Goal: Information Seeking & Learning: Compare options

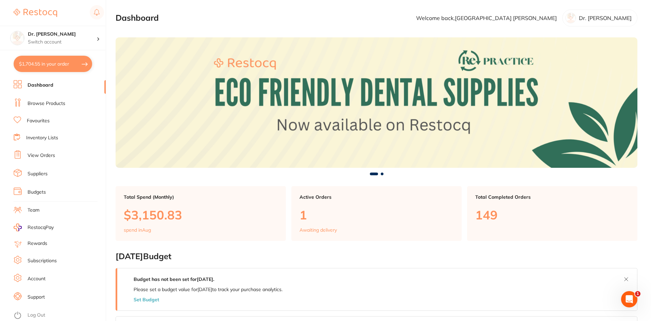
click at [40, 104] on link "Browse Products" at bounding box center [47, 103] width 38 height 7
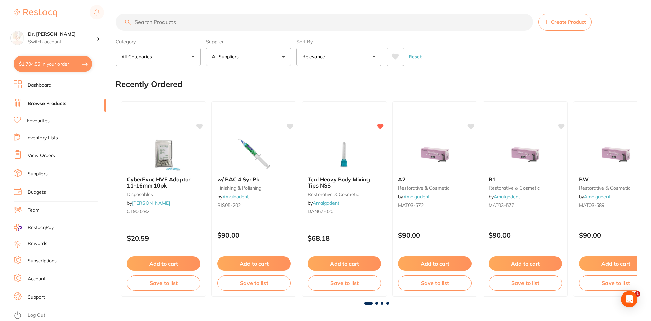
click at [159, 20] on input "search" at bounding box center [324, 22] width 417 height 17
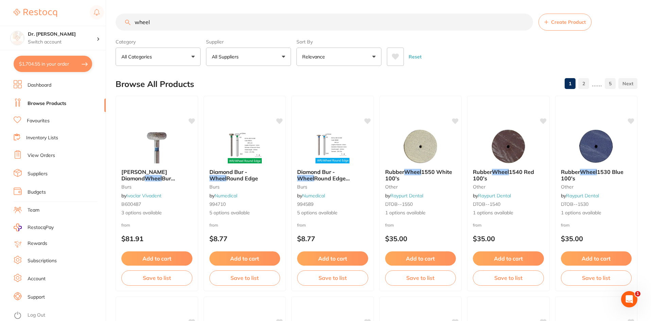
type input "wheel"
click at [42, 125] on li "Favourites" at bounding box center [60, 121] width 92 height 9
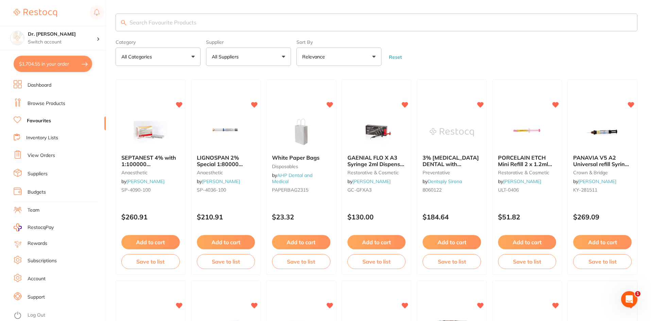
click at [199, 22] on input "search" at bounding box center [377, 23] width 522 height 18
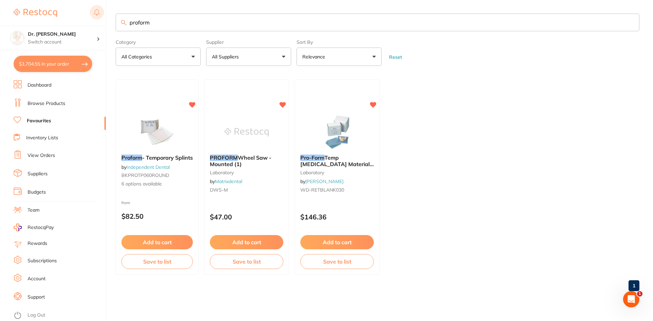
drag, startPoint x: 199, startPoint y: 22, endPoint x: 92, endPoint y: 19, distance: 107.4
click at [92, 19] on div "$1,704.55 Dr. [PERSON_NAME] Switch account Dr. [PERSON_NAME] $1,704.55 in your …" at bounding box center [326, 160] width 653 height 321
type input "polishing wheel"
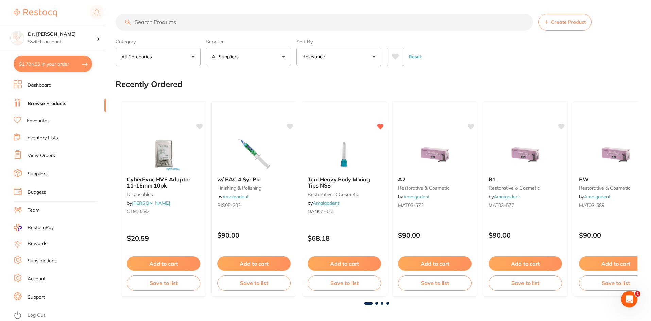
click at [167, 28] on input "search" at bounding box center [324, 22] width 417 height 17
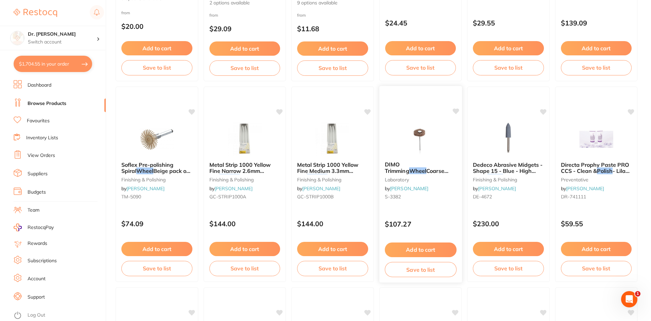
scroll to position [748, 0]
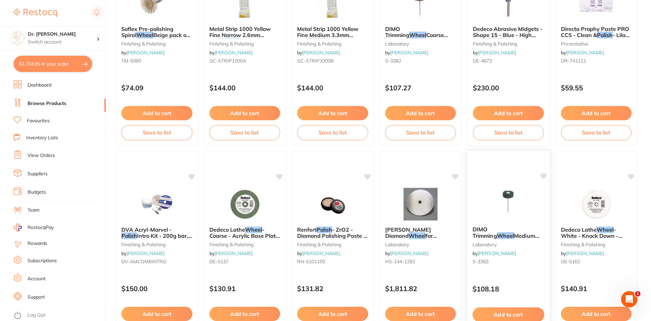
type input "polish wheel"
click at [488, 193] on img at bounding box center [508, 204] width 45 height 34
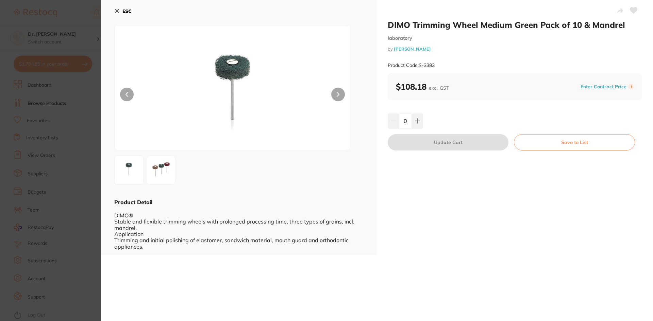
click at [149, 169] on img at bounding box center [161, 170] width 24 height 24
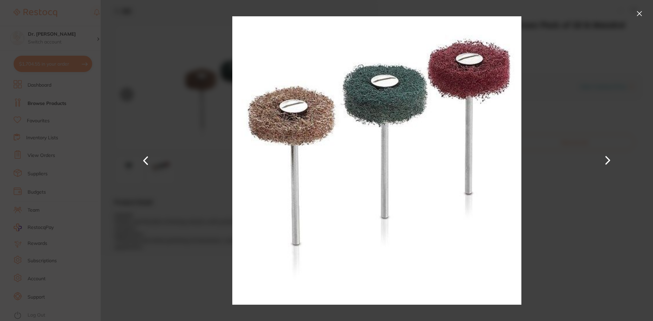
drag, startPoint x: 618, startPoint y: 122, endPoint x: 652, endPoint y: 23, distance: 104.6
click at [618, 121] on div at bounding box center [377, 160] width 552 height 321
click at [639, 17] on button at bounding box center [639, 13] width 11 height 11
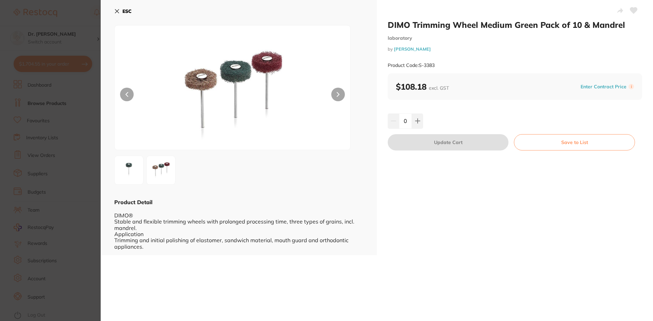
click at [118, 9] on icon at bounding box center [116, 10] width 5 height 5
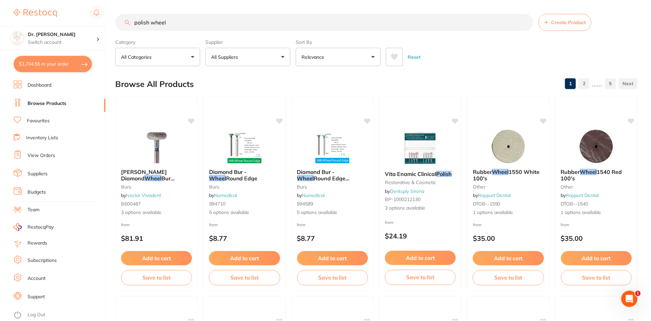
scroll to position [748, 0]
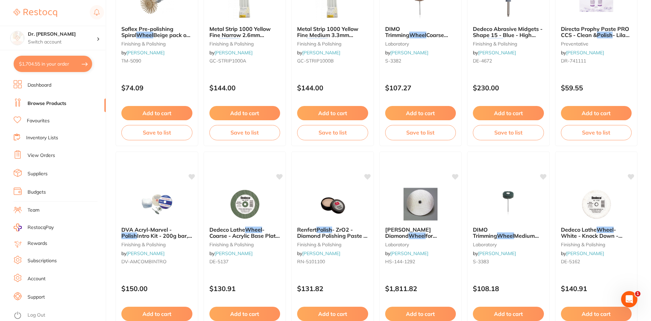
click at [510, 208] on img at bounding box center [508, 204] width 44 height 34
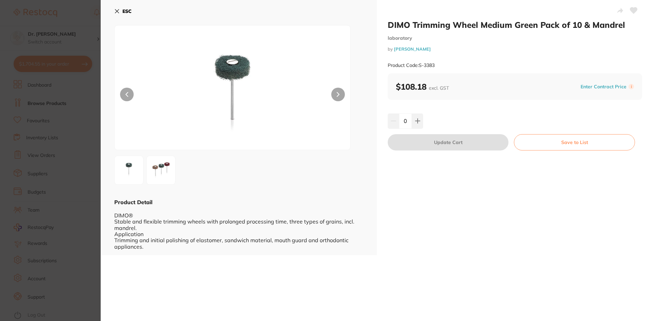
click at [118, 12] on icon at bounding box center [117, 12] width 4 height 4
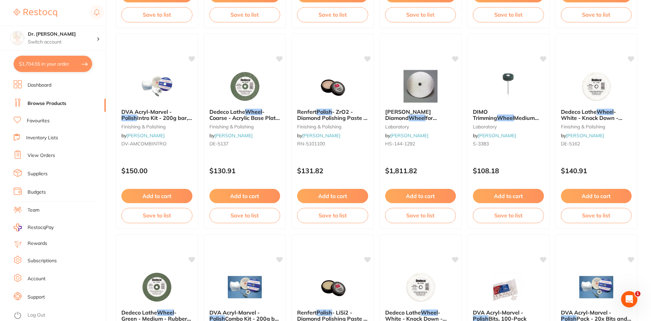
scroll to position [865, 0]
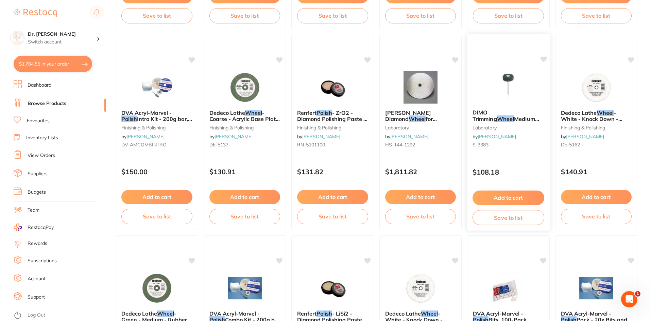
click at [482, 80] on div at bounding box center [508, 87] width 83 height 34
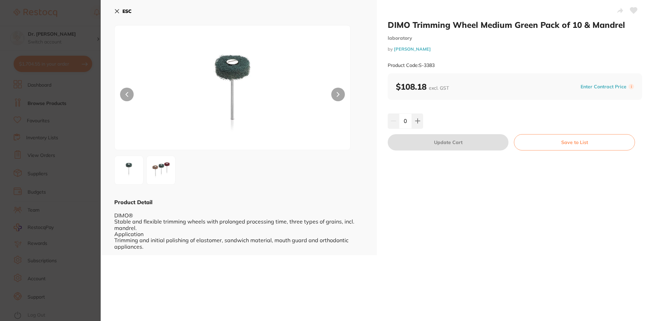
click at [462, 19] on div at bounding box center [514, 11] width 254 height 17
click at [115, 12] on icon at bounding box center [116, 10] width 5 height 5
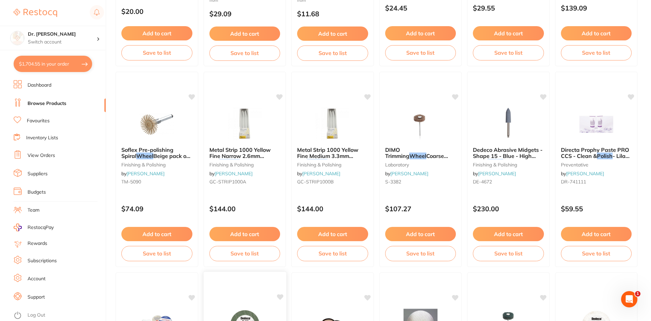
scroll to position [559, 0]
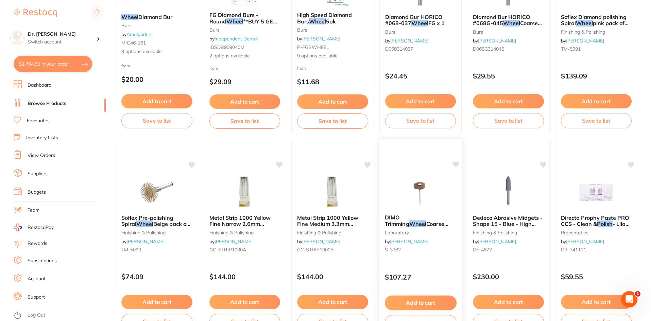
click at [437, 188] on img at bounding box center [420, 192] width 45 height 34
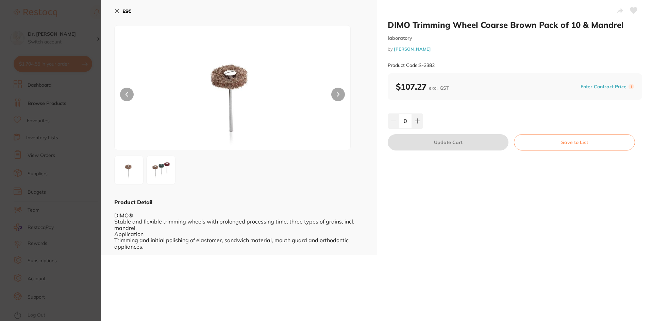
click at [18, 133] on section "DIMO Trimming Wheel Coarse Brown Pack of 10 & Mandrel laboratory by [PERSON_NAM…" at bounding box center [326, 160] width 653 height 321
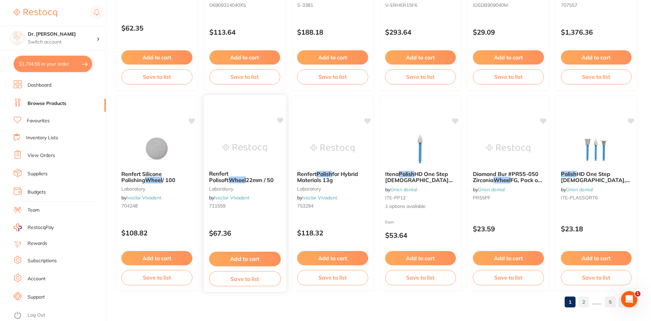
scroll to position [1612, 0]
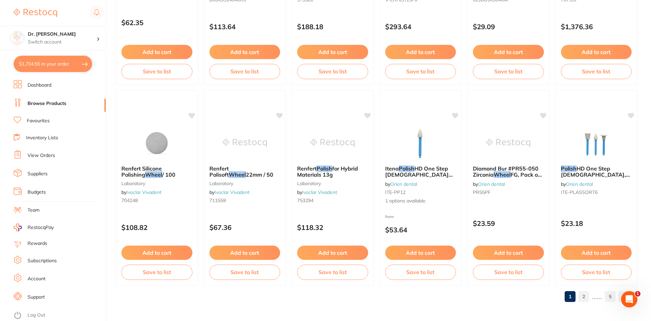
click at [585, 295] on link "2" at bounding box center [583, 297] width 11 height 14
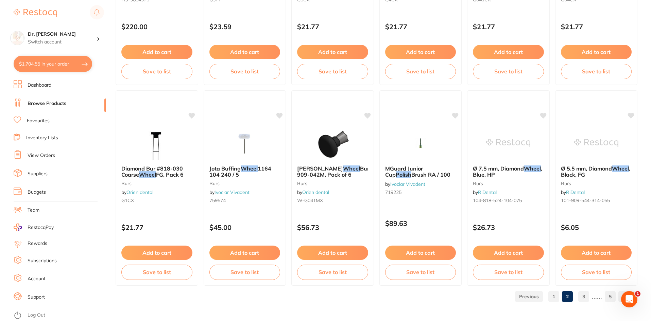
click at [586, 296] on link "3" at bounding box center [583, 297] width 11 height 14
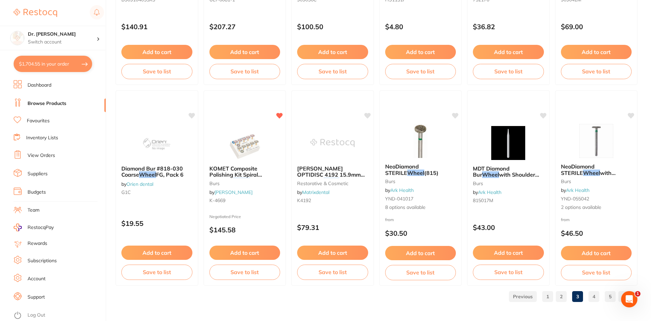
click at [592, 296] on link "4" at bounding box center [593, 297] width 11 height 14
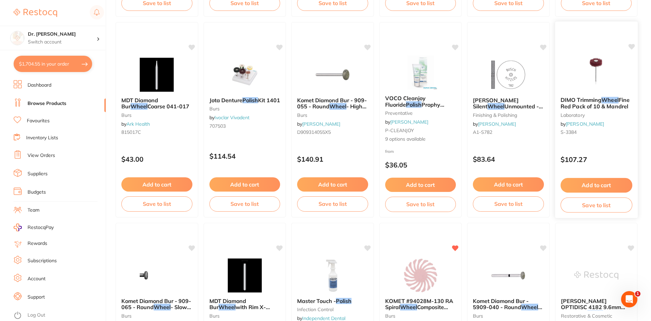
scroll to position [1088, 0]
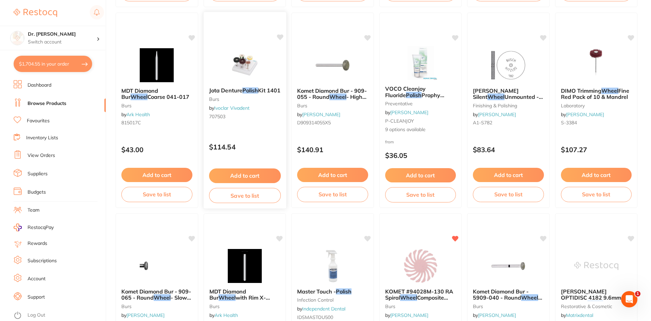
click at [254, 71] on img at bounding box center [244, 65] width 45 height 34
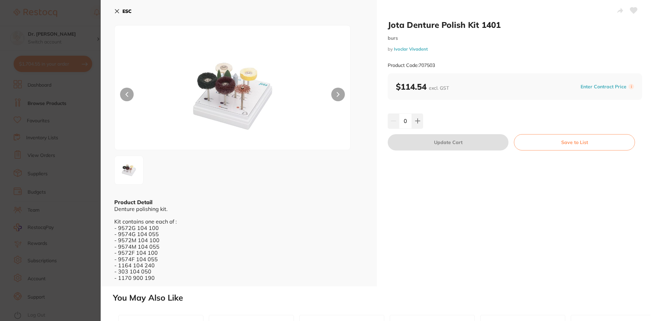
click at [341, 95] on button at bounding box center [338, 95] width 14 height 14
click at [114, 12] on icon at bounding box center [116, 10] width 5 height 5
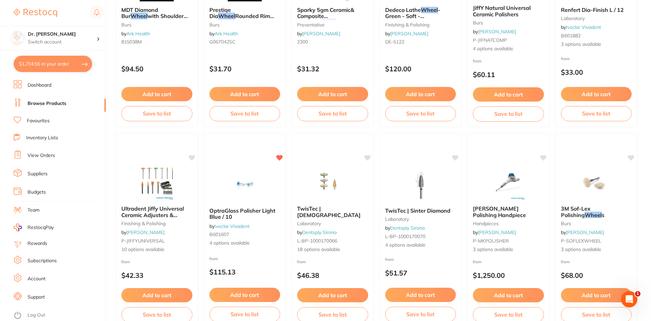
scroll to position [1612, 0]
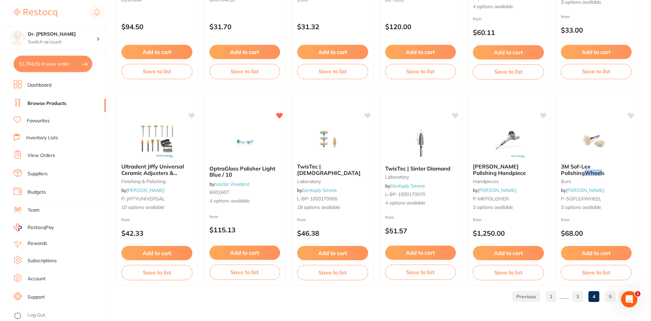
click at [607, 298] on link "5" at bounding box center [610, 297] width 11 height 14
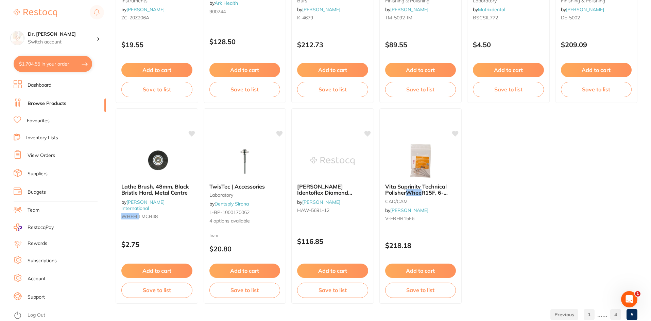
scroll to position [1412, 0]
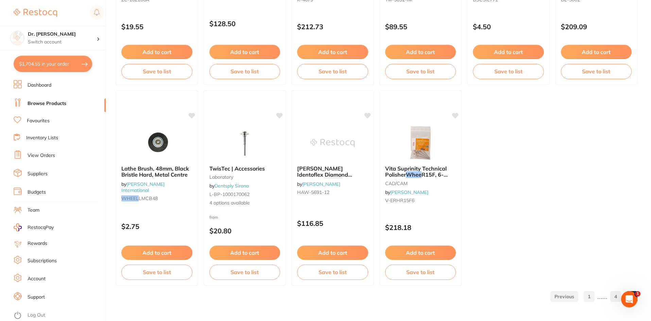
click at [590, 299] on link "1" at bounding box center [589, 297] width 11 height 14
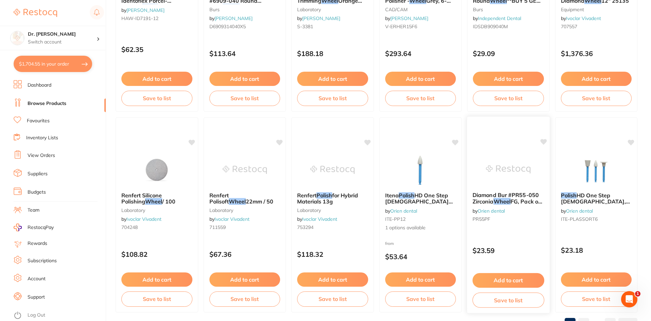
scroll to position [1612, 0]
